Goal: Task Accomplishment & Management: Manage account settings

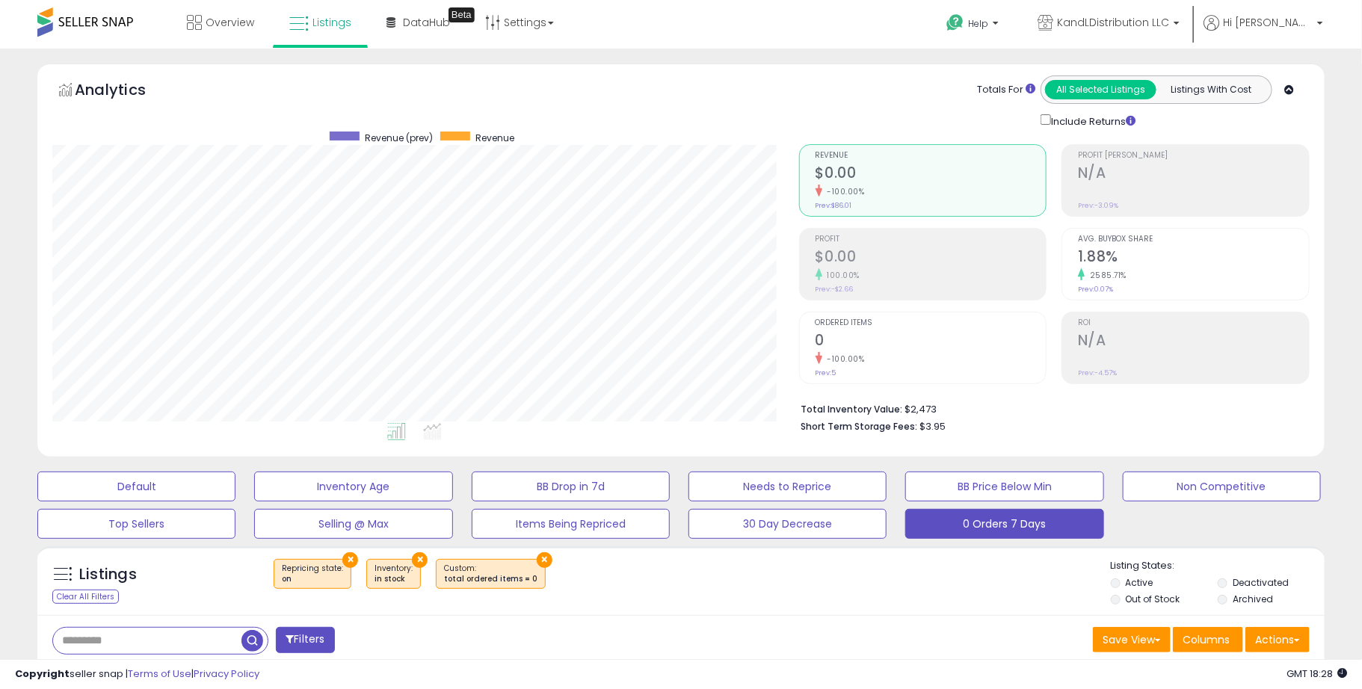
scroll to position [306, 746]
click at [225, 24] on span "Overview" at bounding box center [230, 22] width 49 height 15
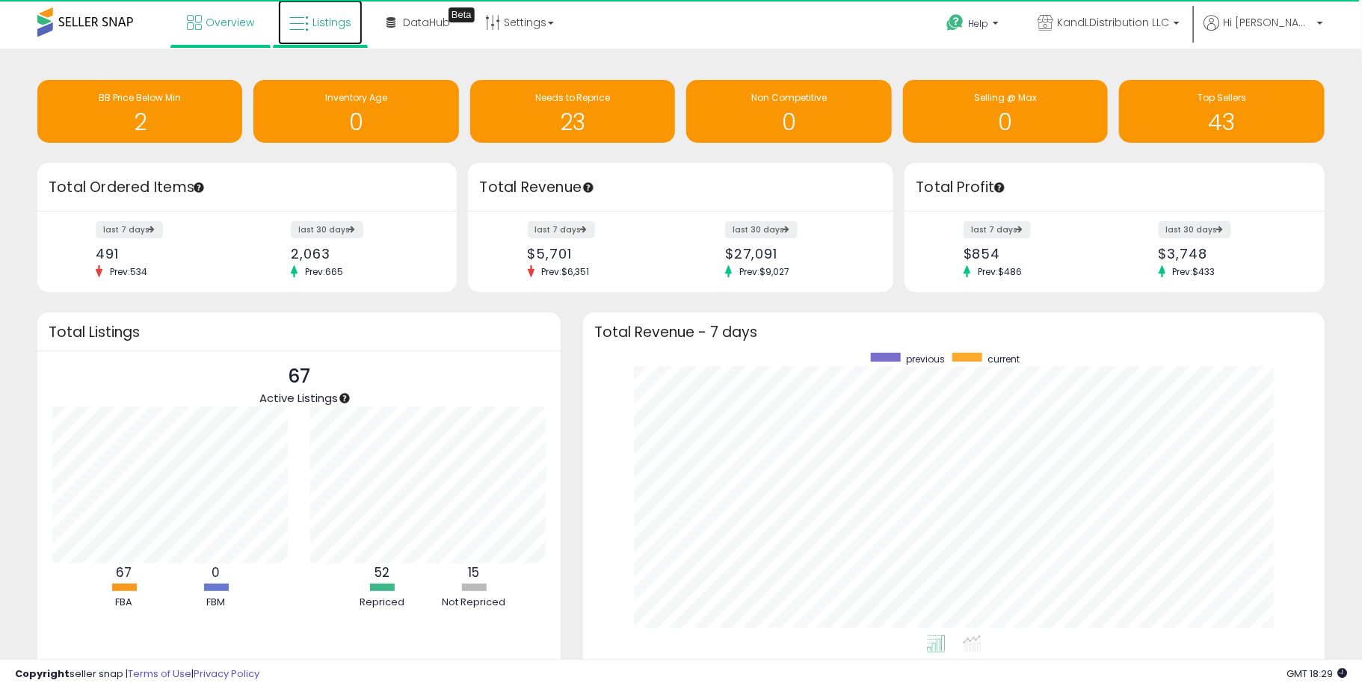
click at [326, 27] on span "Listings" at bounding box center [331, 22] width 39 height 15
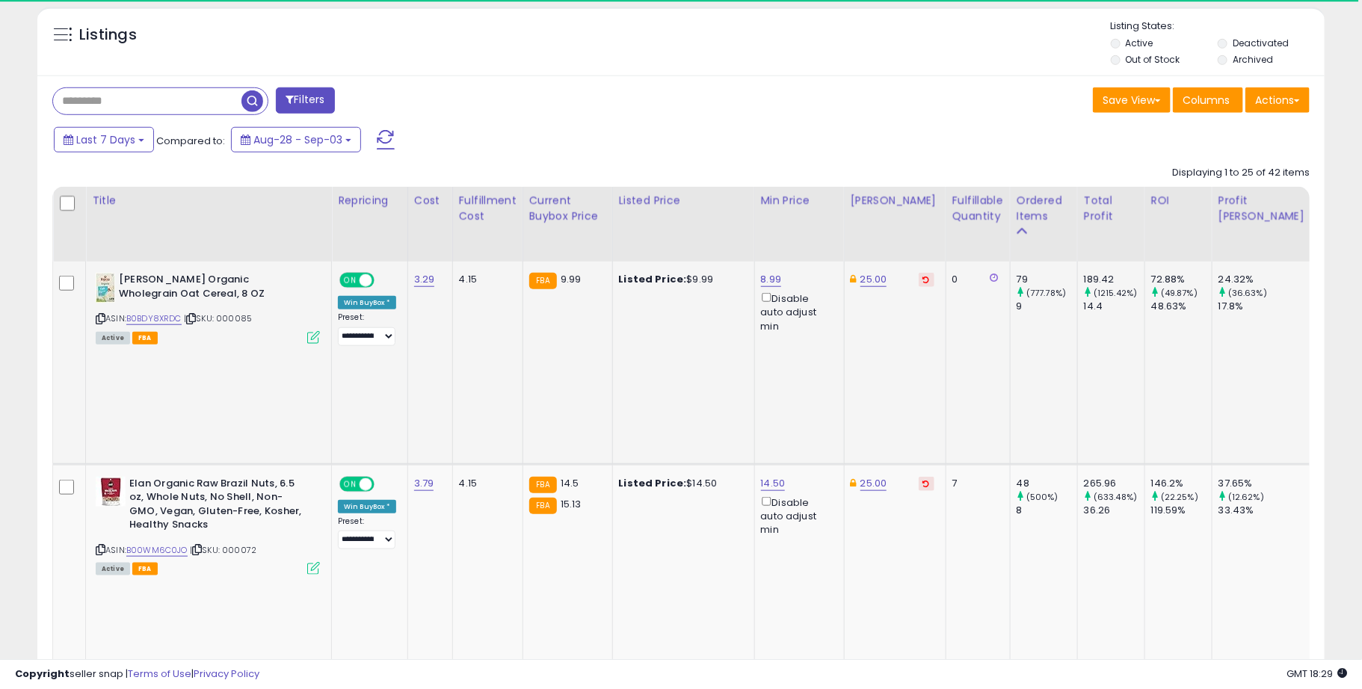
scroll to position [643, 0]
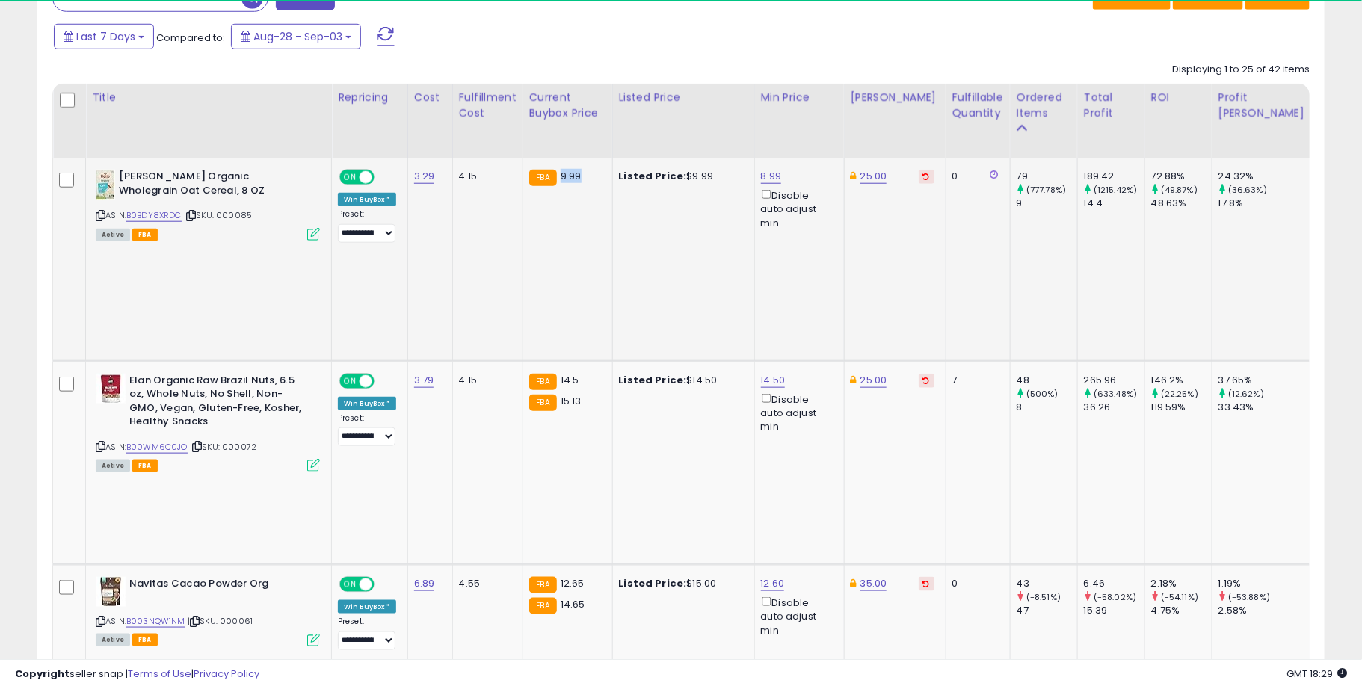
drag, startPoint x: 557, startPoint y: 161, endPoint x: 589, endPoint y: 158, distance: 32.4
click at [589, 170] on div "FBA 9.99" at bounding box center [565, 176] width 72 height 13
drag, startPoint x: 679, startPoint y: 161, endPoint x: 735, endPoint y: 162, distance: 56.1
click at [732, 170] on div "Listed Price: $9.99" at bounding box center [681, 176] width 124 height 13
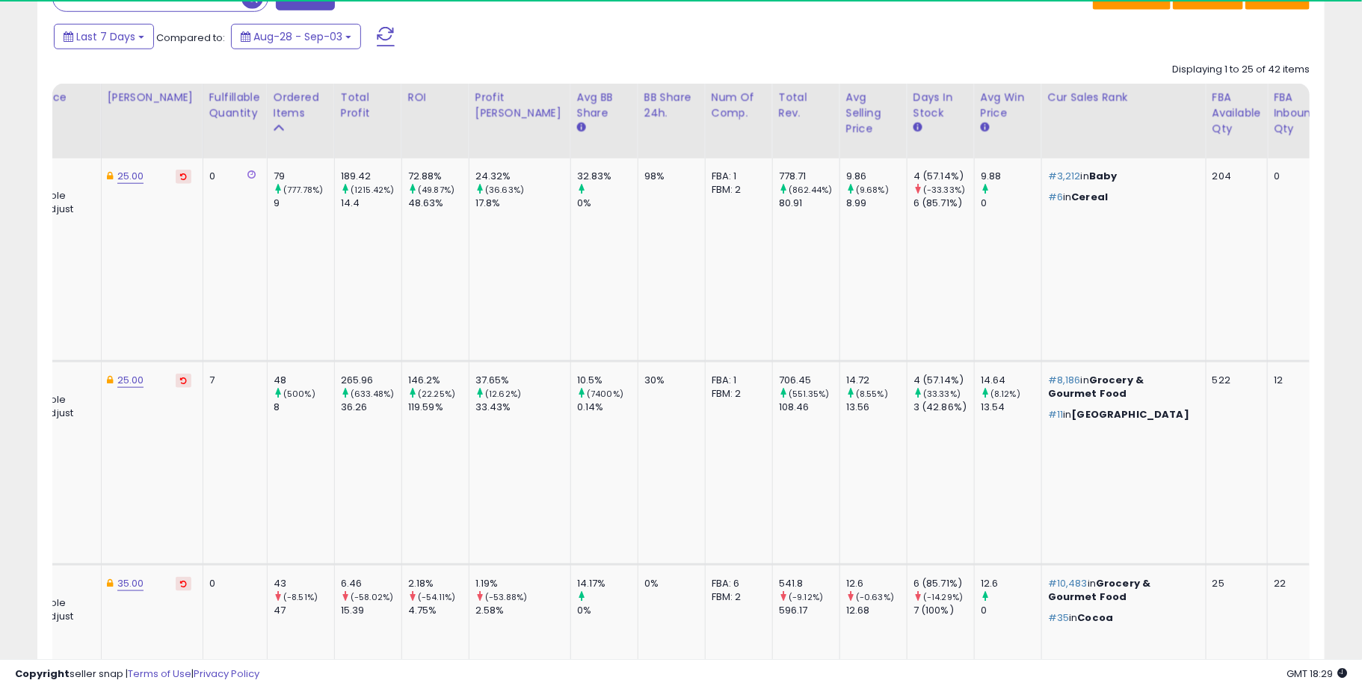
scroll to position [0, 747]
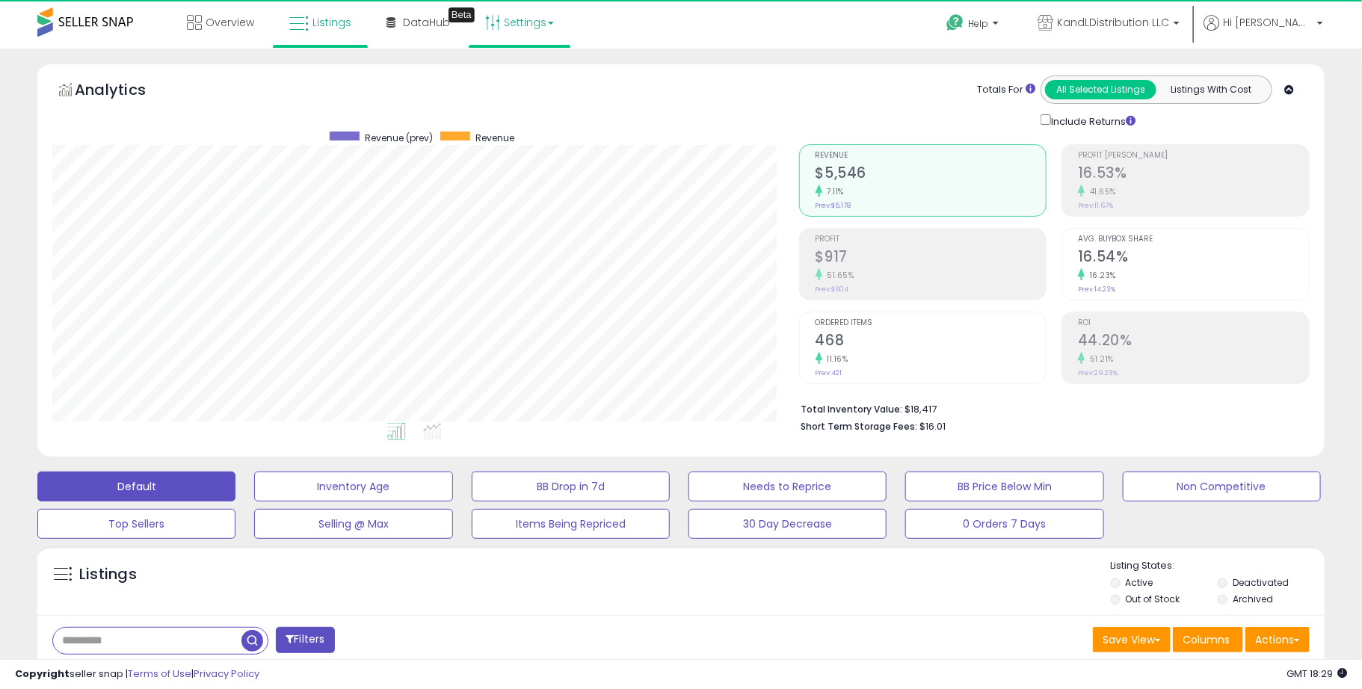
click at [508, 24] on link "Settings" at bounding box center [519, 22] width 91 height 45
click at [521, 80] on link "Store settings" at bounding box center [521, 76] width 67 height 14
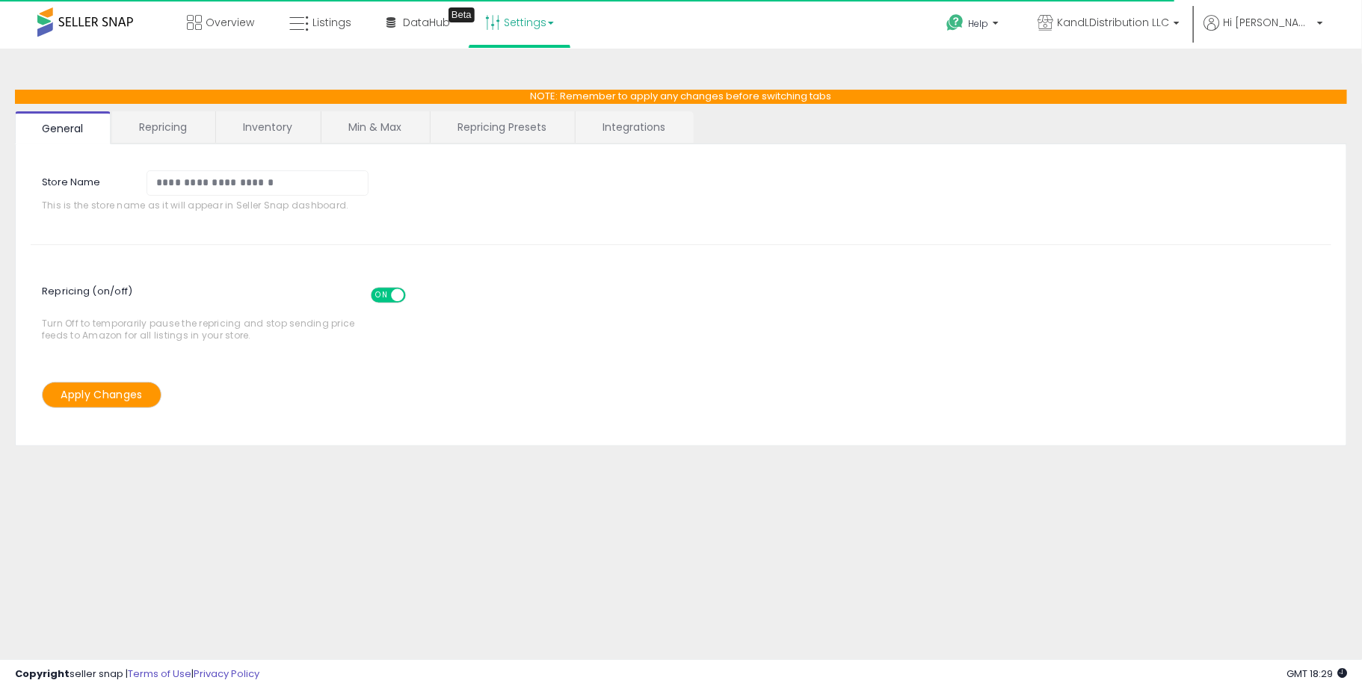
drag, startPoint x: 186, startPoint y: 128, endPoint x: 167, endPoint y: 126, distance: 19.6
click at [183, 128] on link "Repricing" at bounding box center [163, 126] width 102 height 31
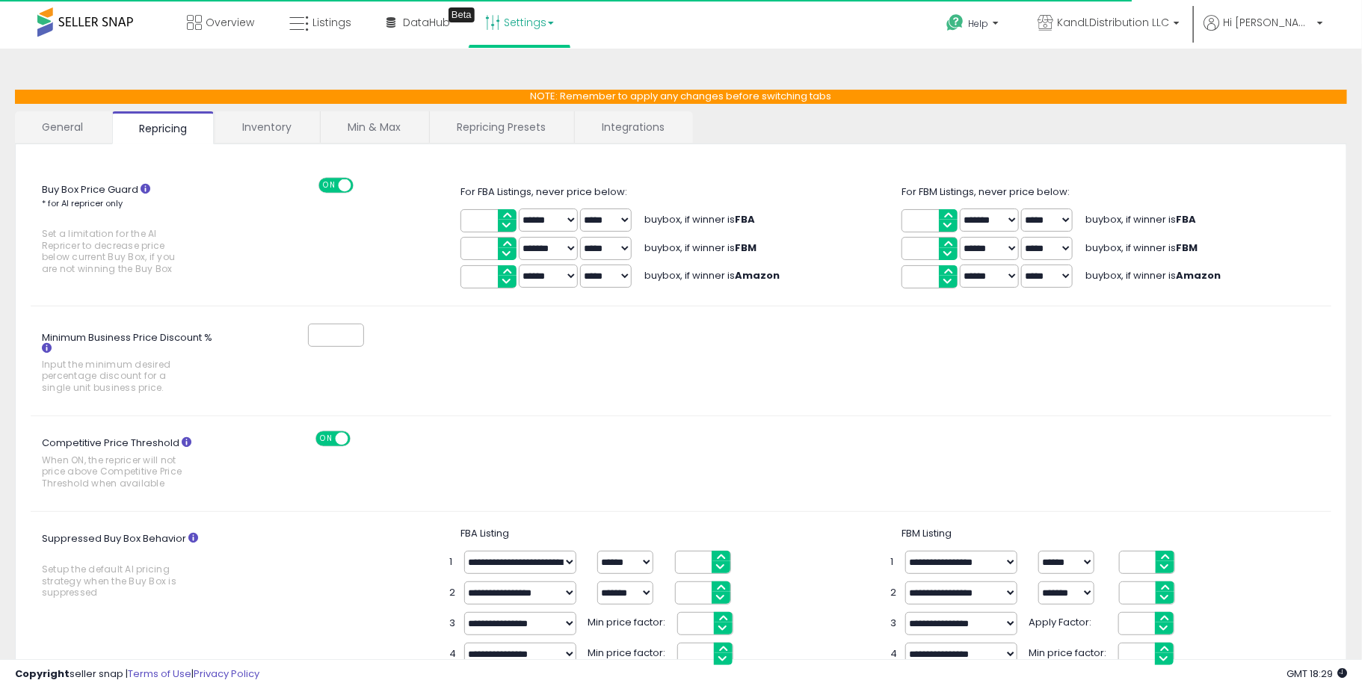
click at [672, 126] on link "Integrations" at bounding box center [633, 126] width 117 height 31
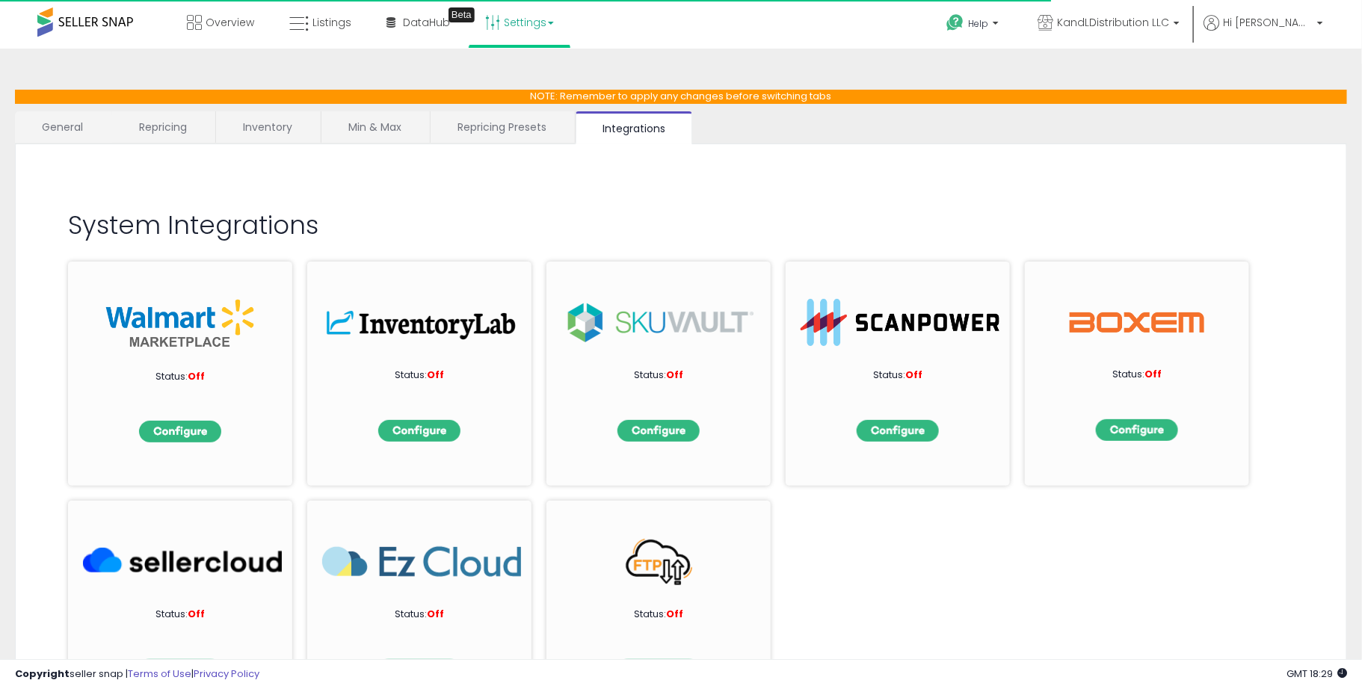
click at [555, 128] on link "Repricing Presets" at bounding box center [502, 126] width 143 height 31
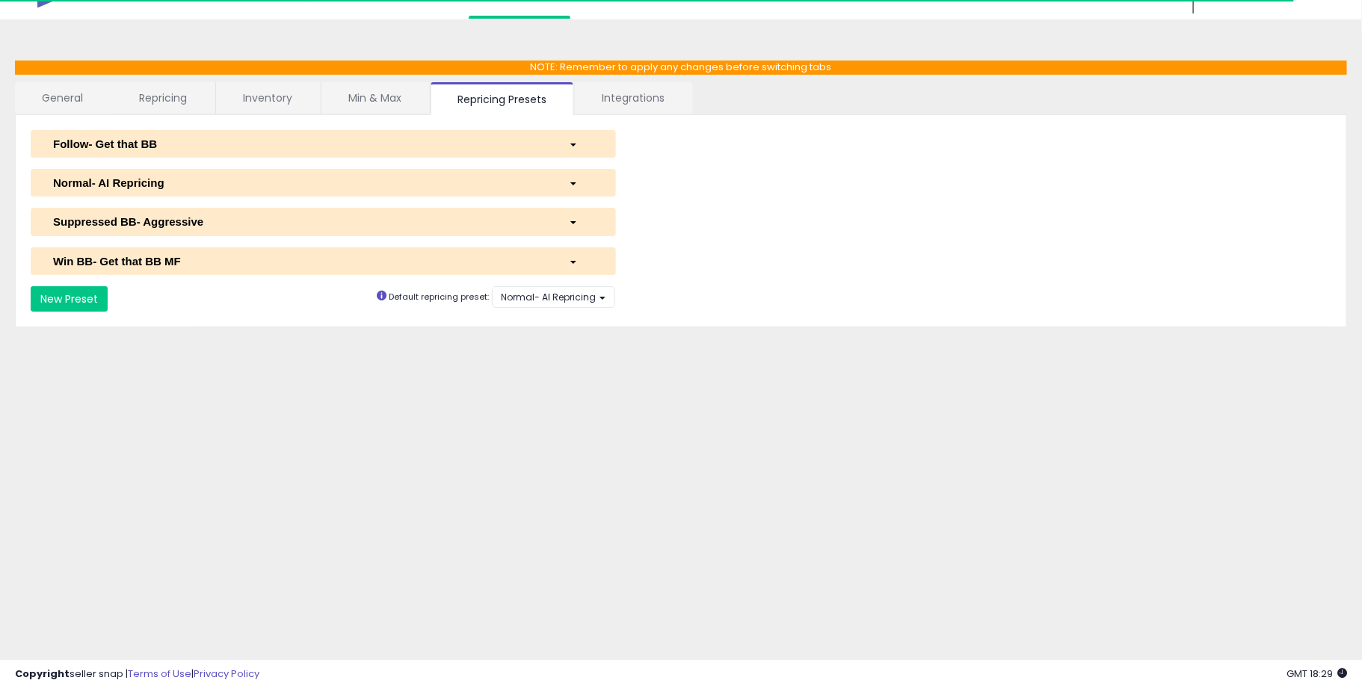
scroll to position [32, 0]
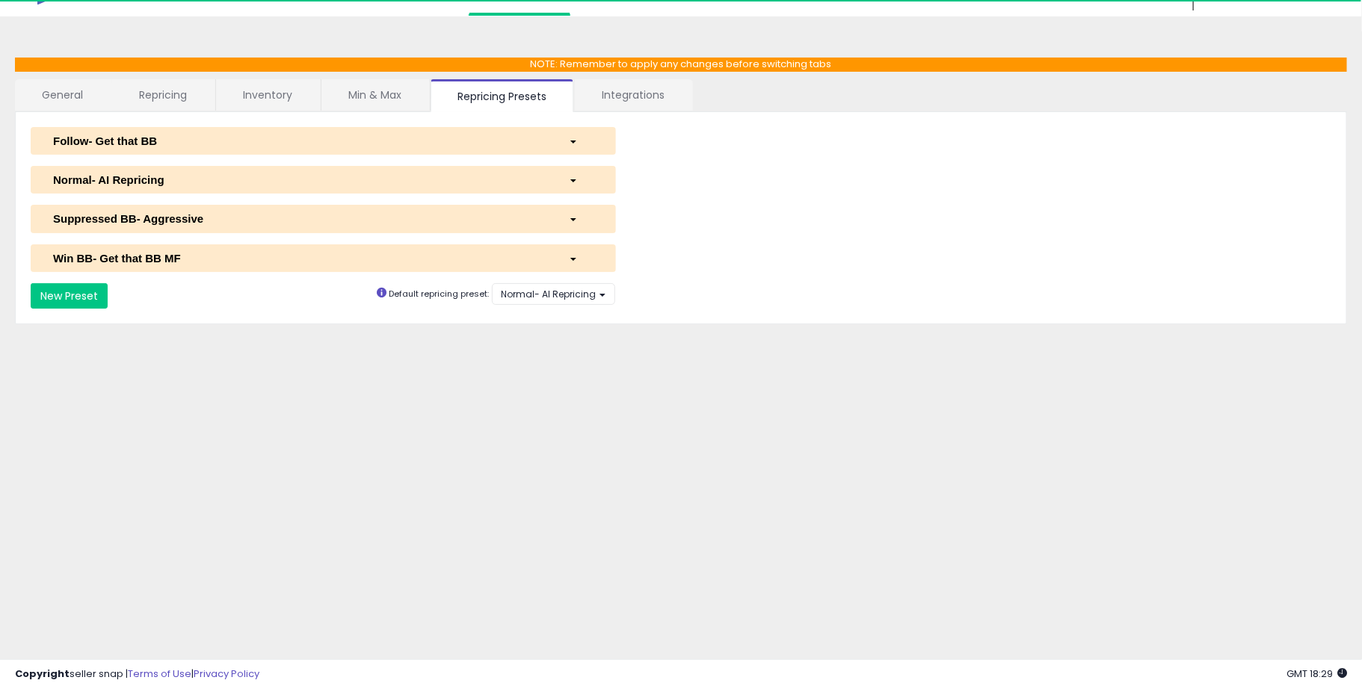
click at [151, 181] on div "Normal- AI Repricing" at bounding box center [300, 180] width 516 height 16
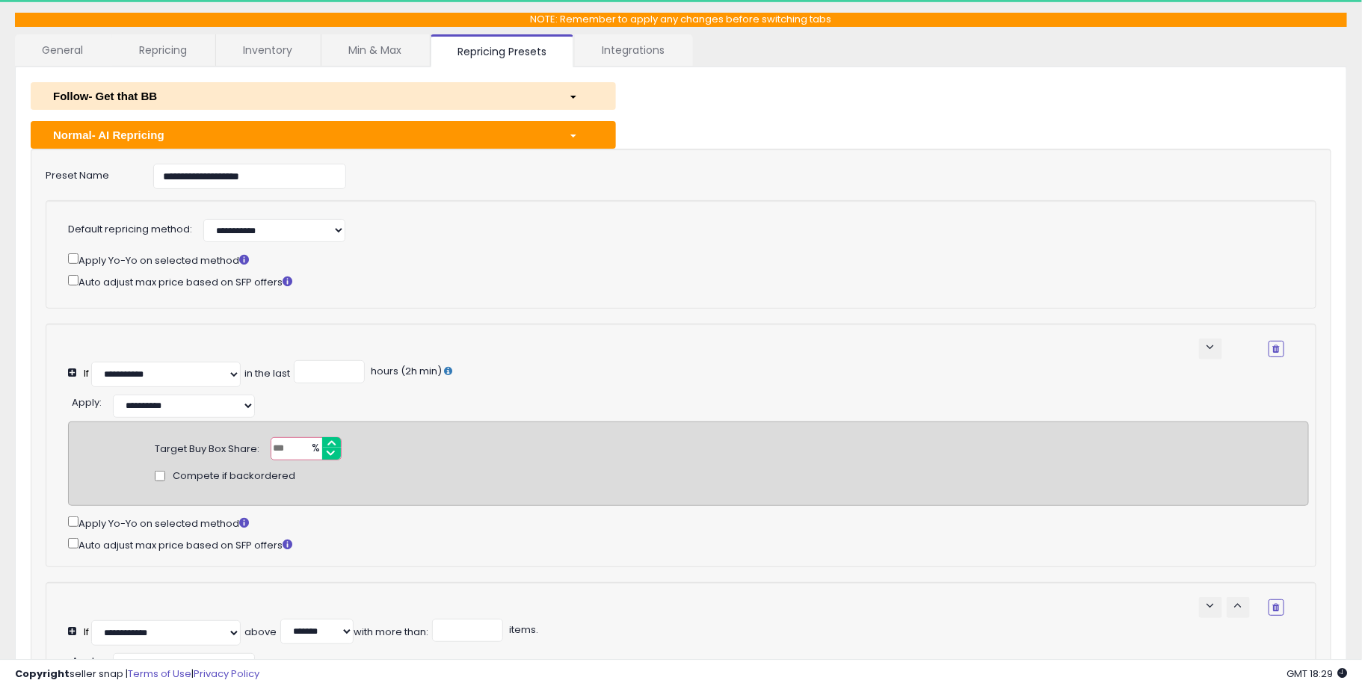
scroll to position [193, 0]
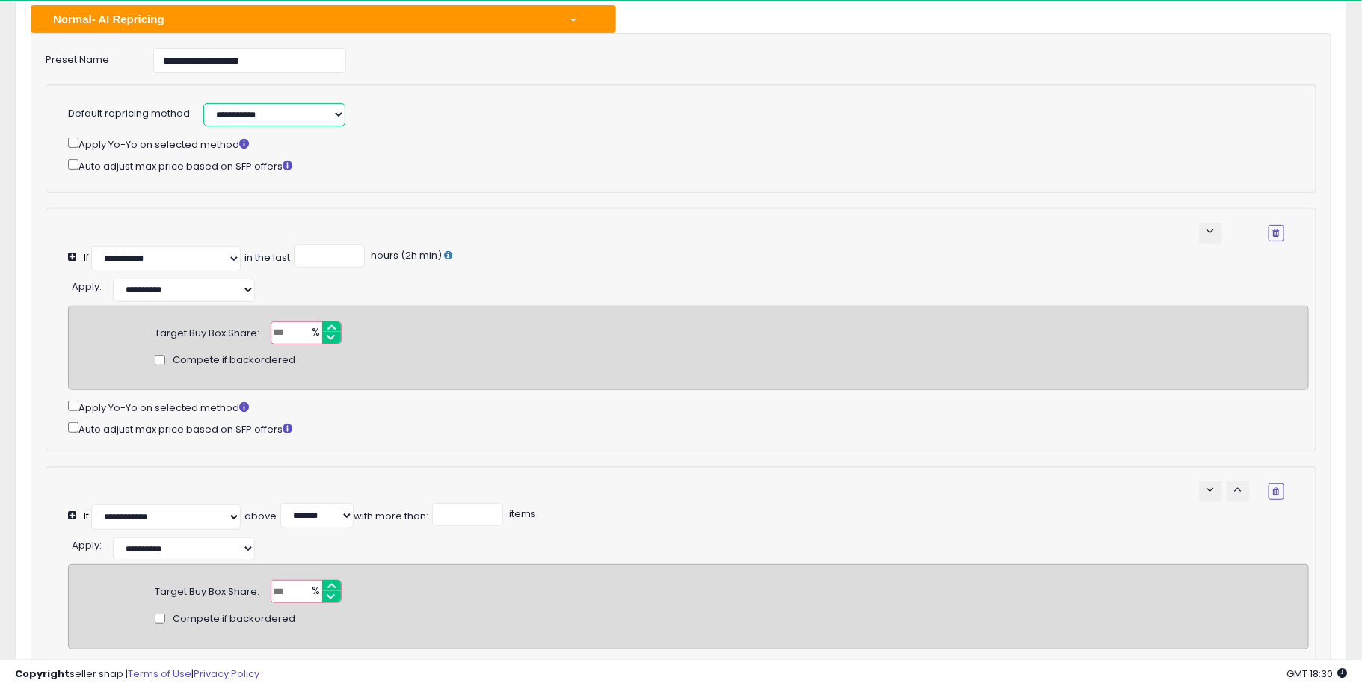
click at [203, 103] on select "**********" at bounding box center [274, 114] width 142 height 23
click at [496, 111] on div "**********" at bounding box center [597, 112] width 811 height 27
drag, startPoint x: 285, startPoint y: 327, endPoint x: 268, endPoint y: 333, distance: 18.0
click at [271, 333] on input "**" at bounding box center [306, 332] width 71 height 23
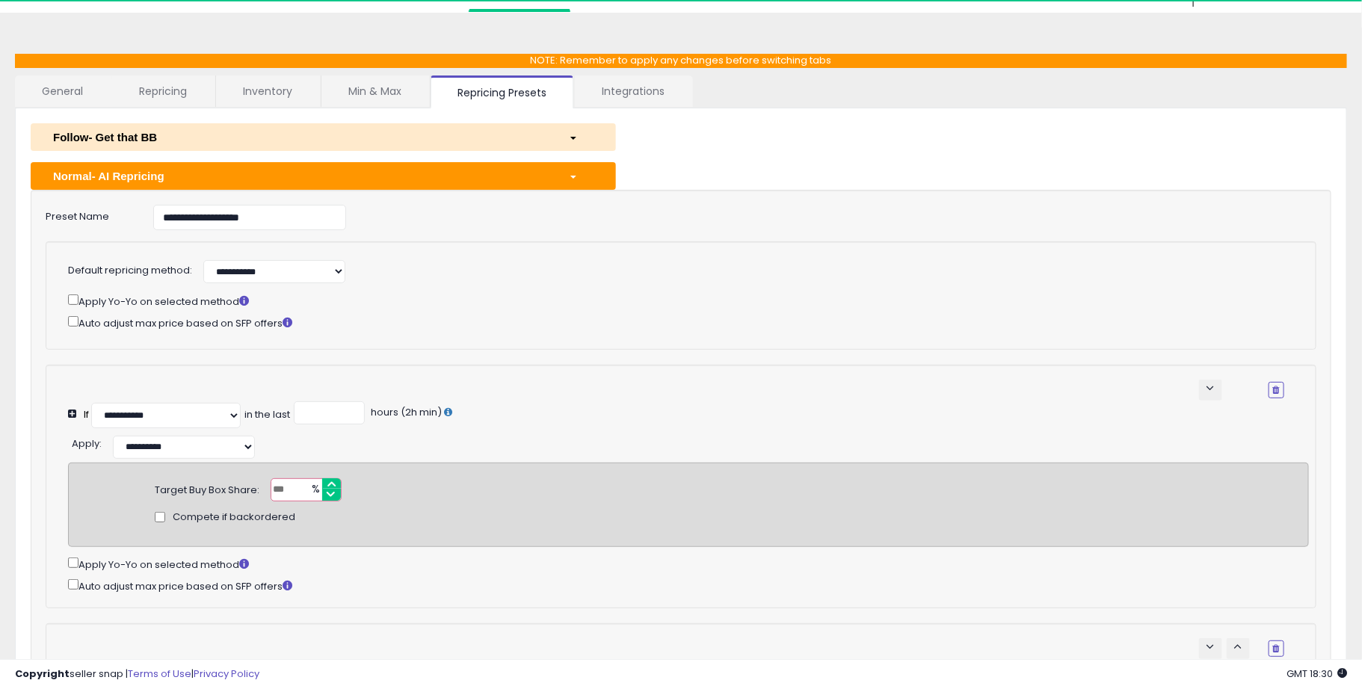
scroll to position [0, 0]
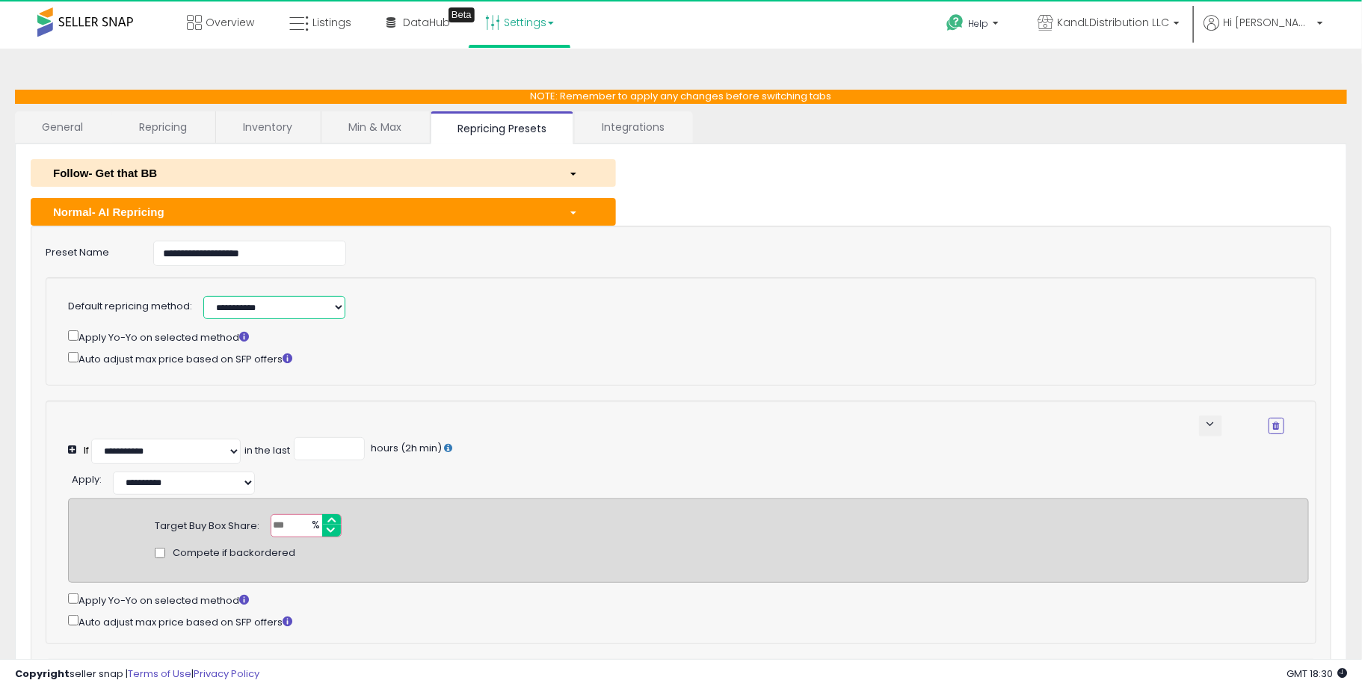
click at [203, 296] on select "**********" at bounding box center [274, 307] width 142 height 23
drag, startPoint x: 250, startPoint y: 307, endPoint x: 663, endPoint y: 206, distance: 425.5
click at [311, 23] on link "Listings" at bounding box center [320, 22] width 84 height 45
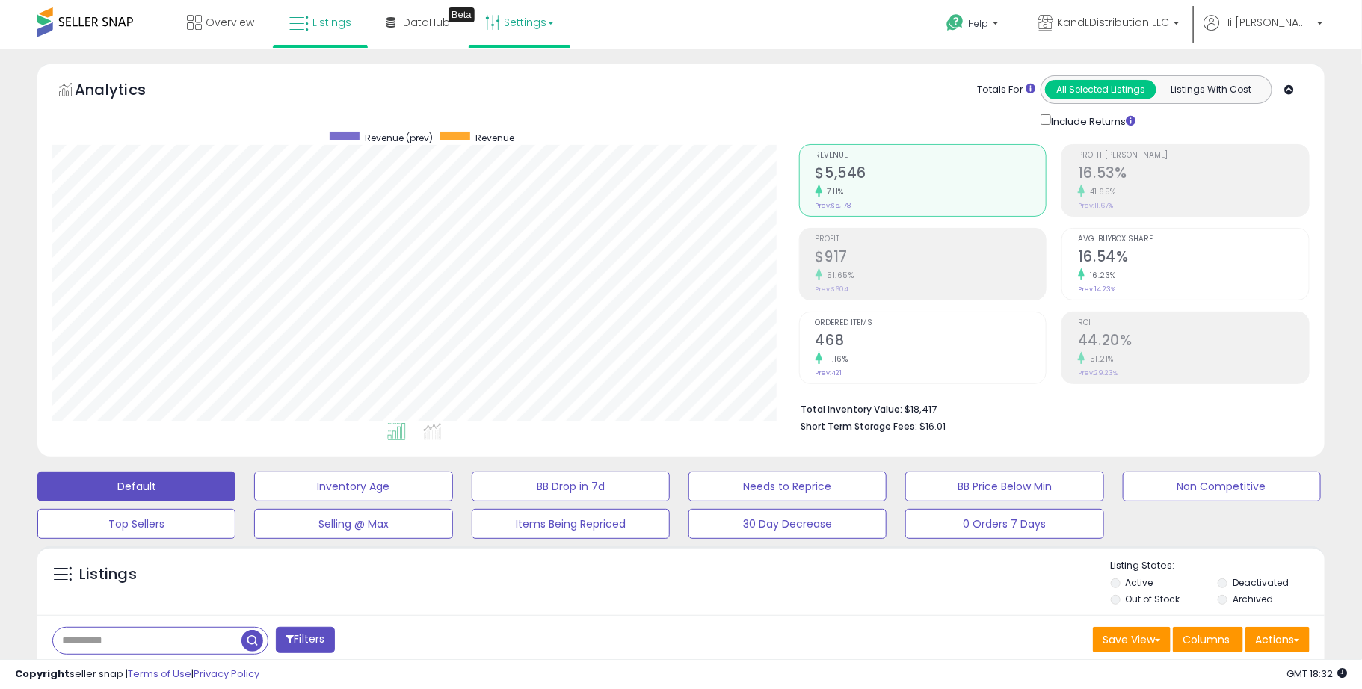
click at [524, 33] on link "Settings" at bounding box center [519, 22] width 91 height 45
click at [522, 67] on li "Store settings" at bounding box center [532, 76] width 111 height 37
click at [518, 24] on link "Settings" at bounding box center [519, 22] width 91 height 45
click at [518, 73] on link "Store settings" at bounding box center [521, 76] width 67 height 14
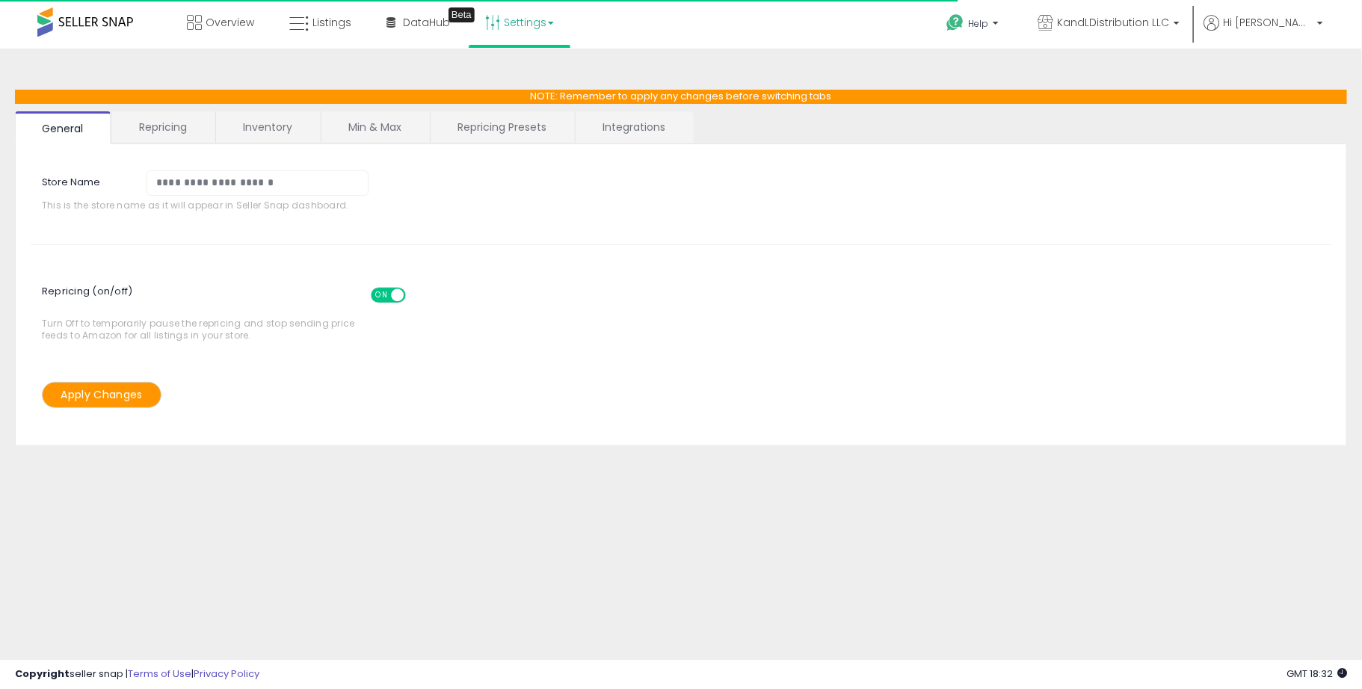
click at [197, 133] on link "Repricing" at bounding box center [163, 126] width 102 height 31
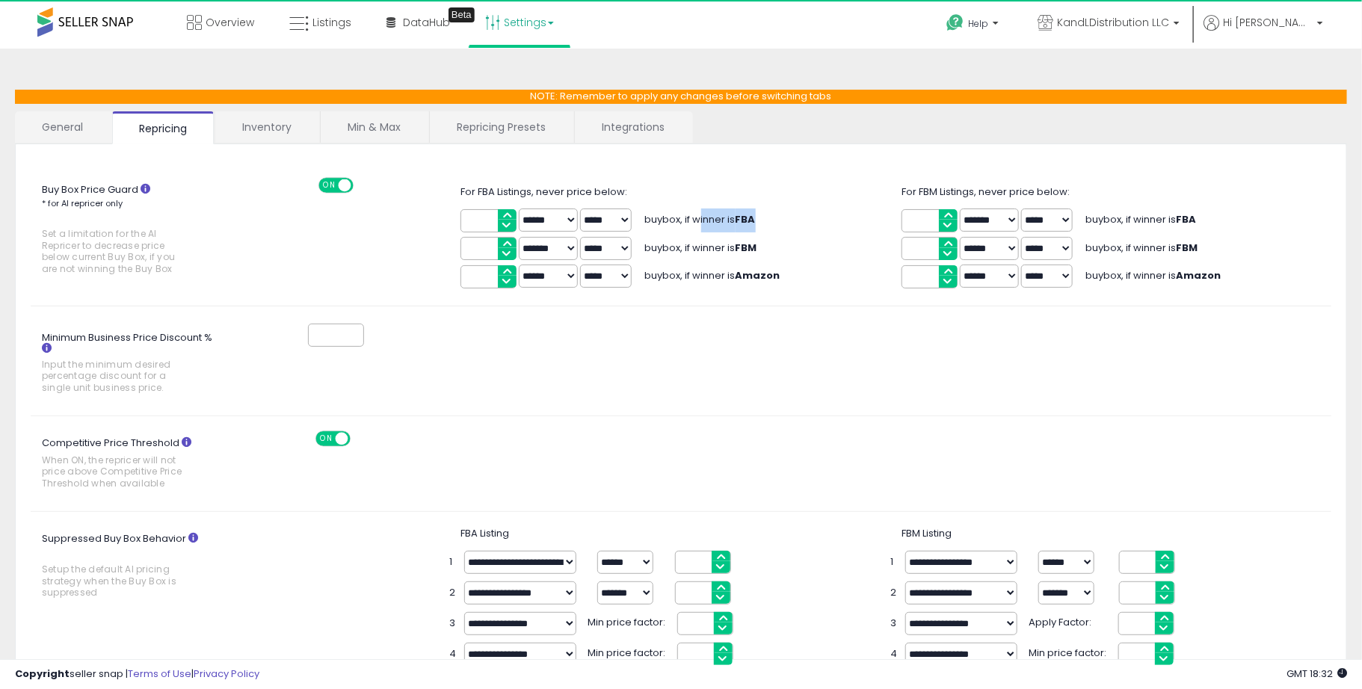
drag, startPoint x: 766, startPoint y: 219, endPoint x: 750, endPoint y: 249, distance: 34.1
click at [804, 218] on div "**** ****** ******* ***** ***** buybox, if winner is FBA" at bounding box center [680, 220] width 441 height 28
drag, startPoint x: 703, startPoint y: 250, endPoint x: 806, endPoint y: 244, distance: 104.0
click at [808, 240] on div "* ****** ******* ***** ***** buybox, if winner is FBM" at bounding box center [680, 249] width 441 height 28
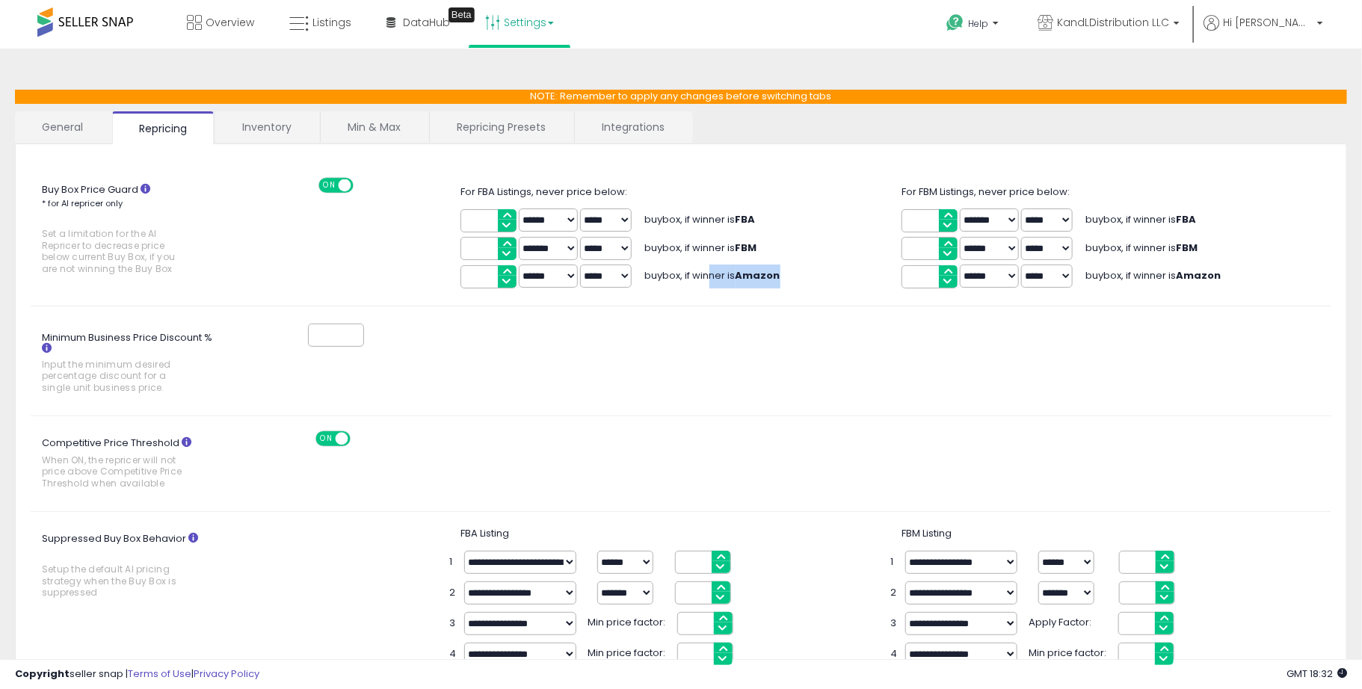
drag, startPoint x: 709, startPoint y: 276, endPoint x: 830, endPoint y: 292, distance: 122.1
click at [830, 290] on div "Buy Box Price Guard * for AI repricer only Set a limitation for the AI Repricer…" at bounding box center [681, 684] width 1301 height 1051
click at [281, 132] on link "Inventory" at bounding box center [266, 126] width 103 height 31
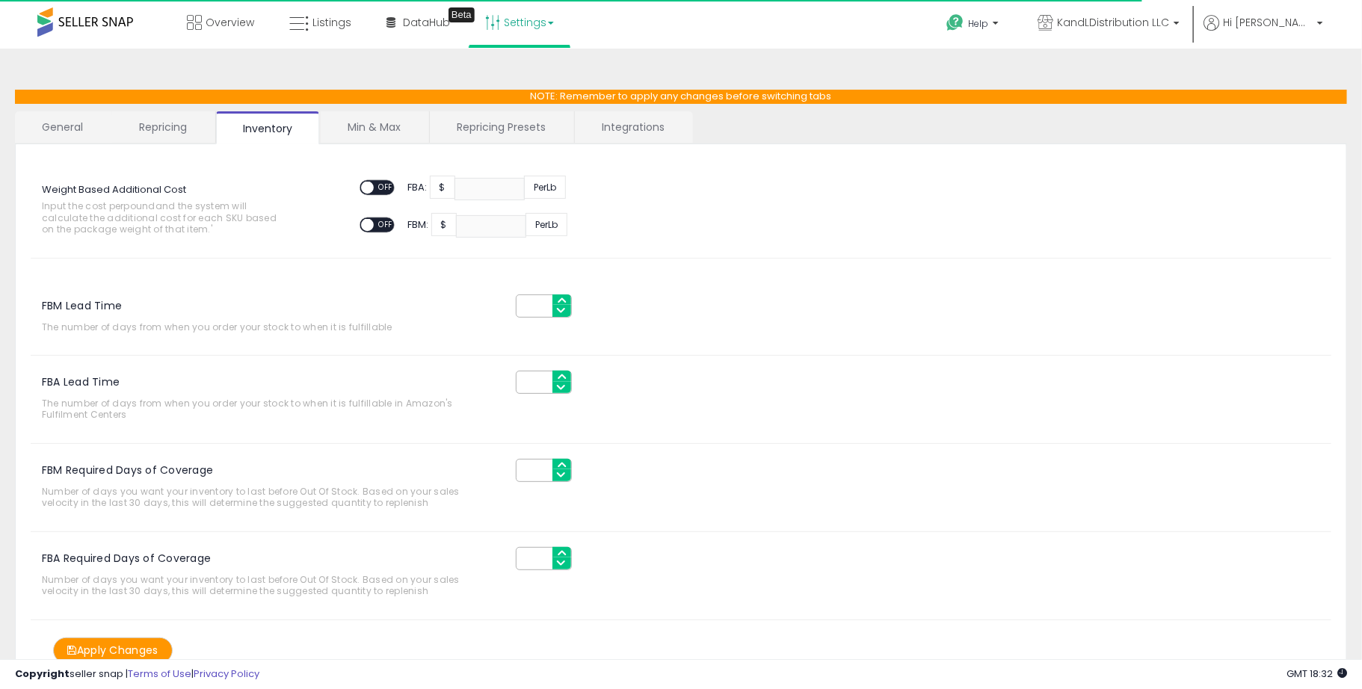
click at [368, 122] on link "Min & Max" at bounding box center [374, 126] width 107 height 31
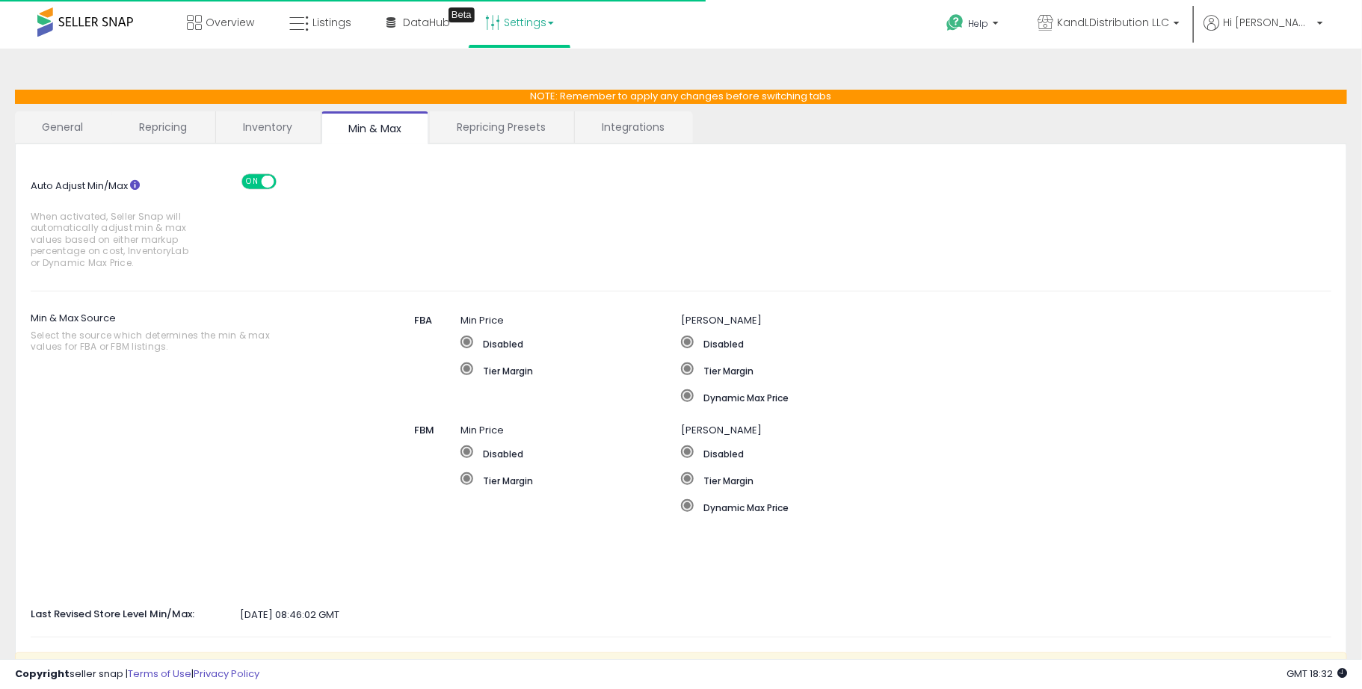
click at [489, 128] on link "Repricing Presets" at bounding box center [501, 126] width 143 height 31
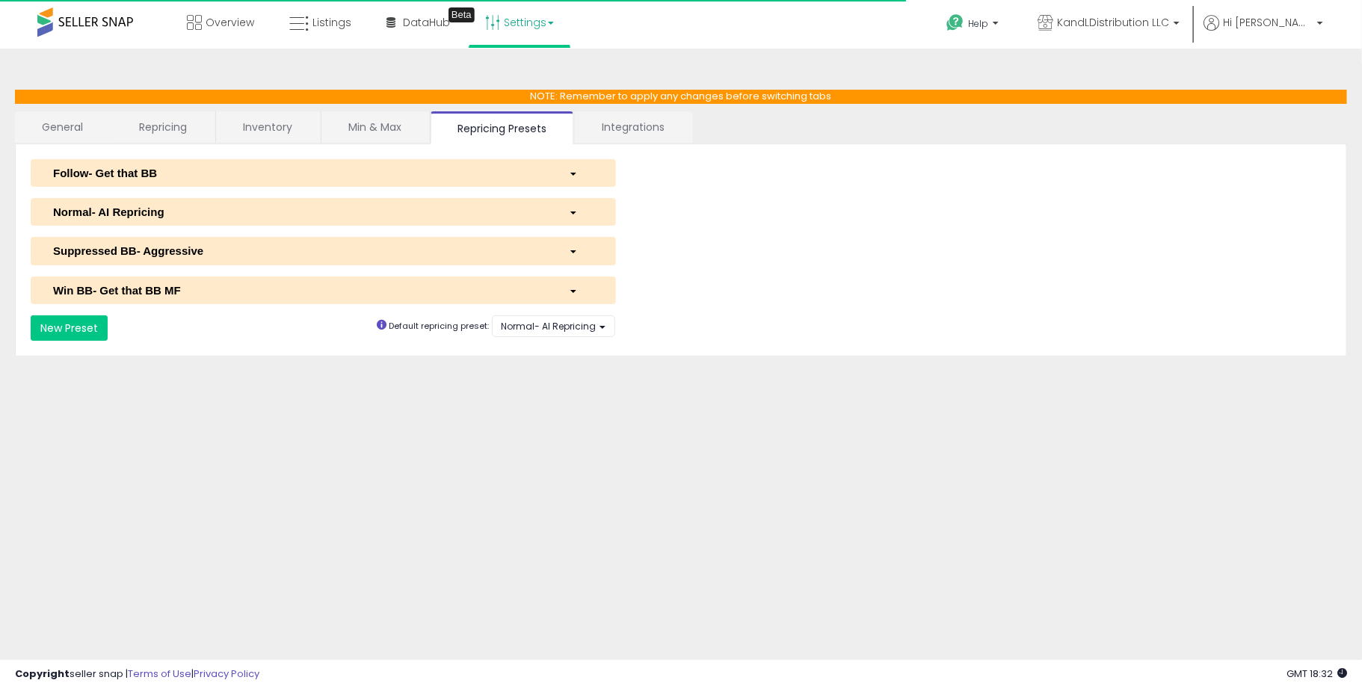
click at [611, 137] on link "Integrations" at bounding box center [633, 126] width 117 height 31
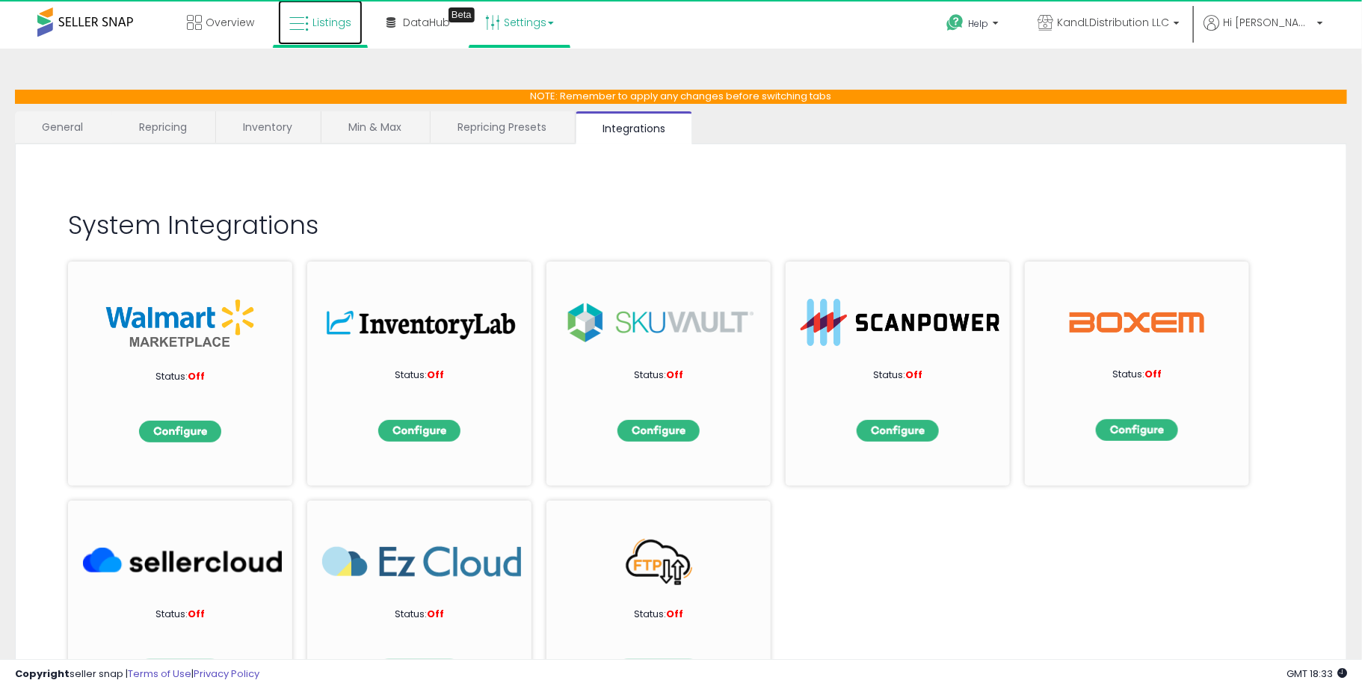
click at [340, 37] on link "Listings" at bounding box center [320, 22] width 84 height 45
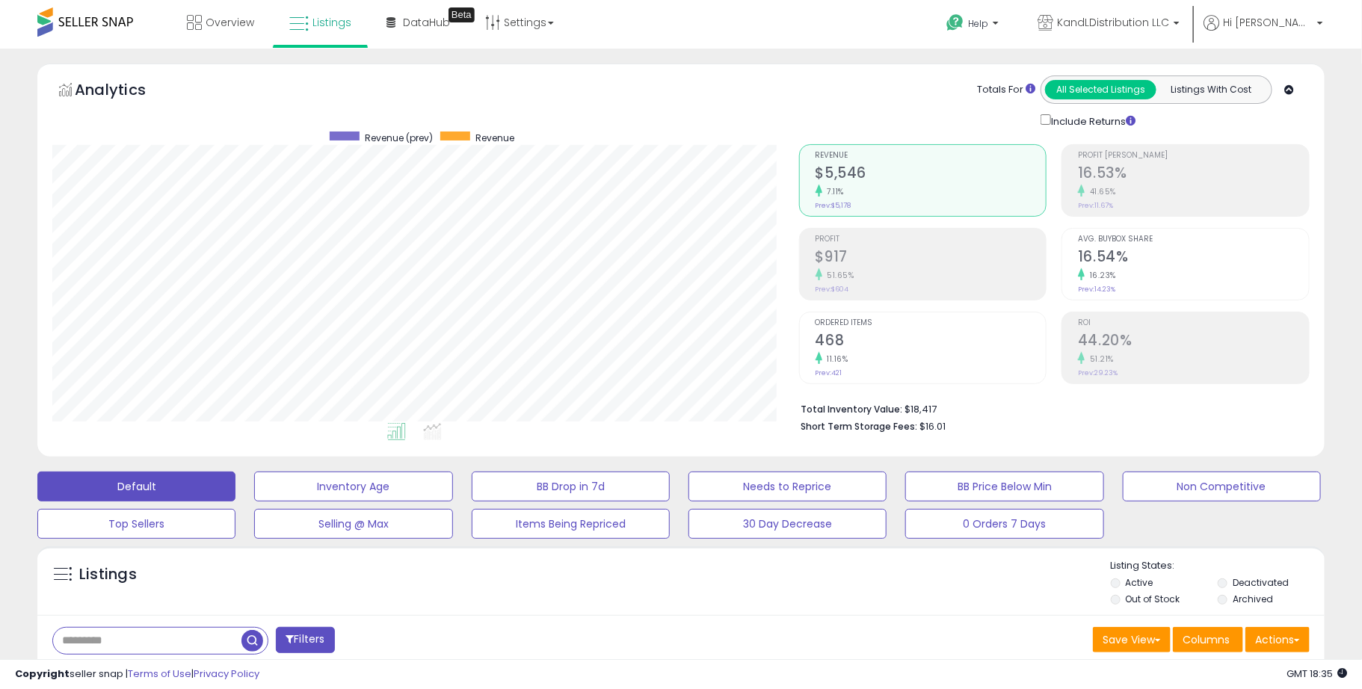
scroll to position [306, 746]
